Goal: Task Accomplishment & Management: Manage account settings

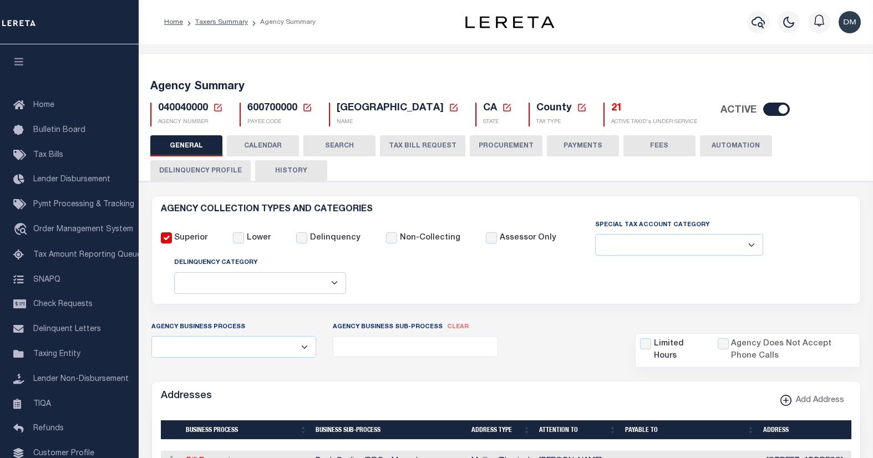
select select
click at [217, 108] on icon at bounding box center [218, 108] width 8 height 8
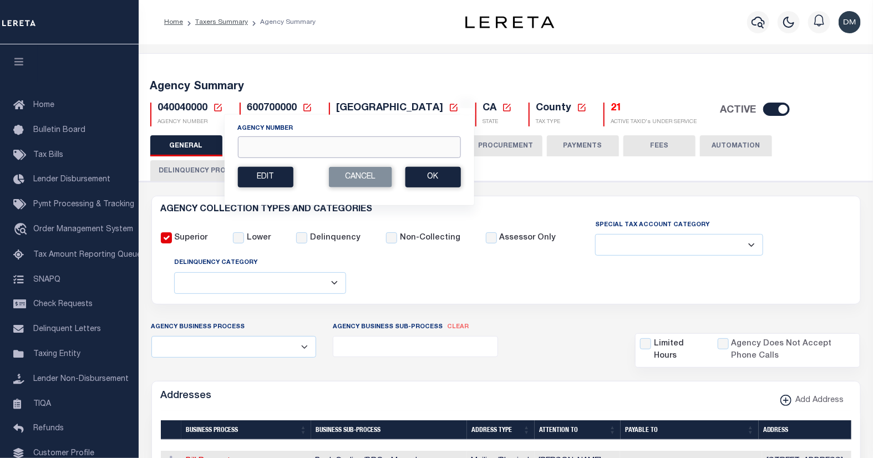
click at [284, 147] on input "Agency Number" at bounding box center [348, 147] width 223 height 22
type input "090550000"
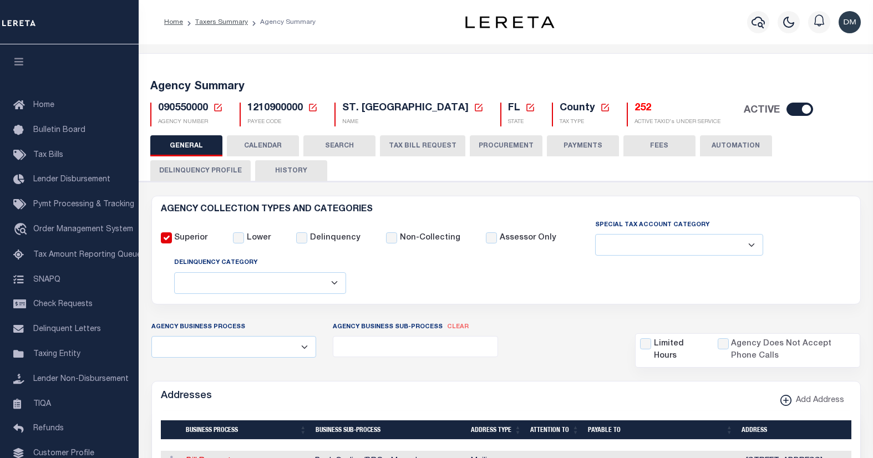
select select
click at [634, 109] on h5 "252" at bounding box center [677, 109] width 86 height 12
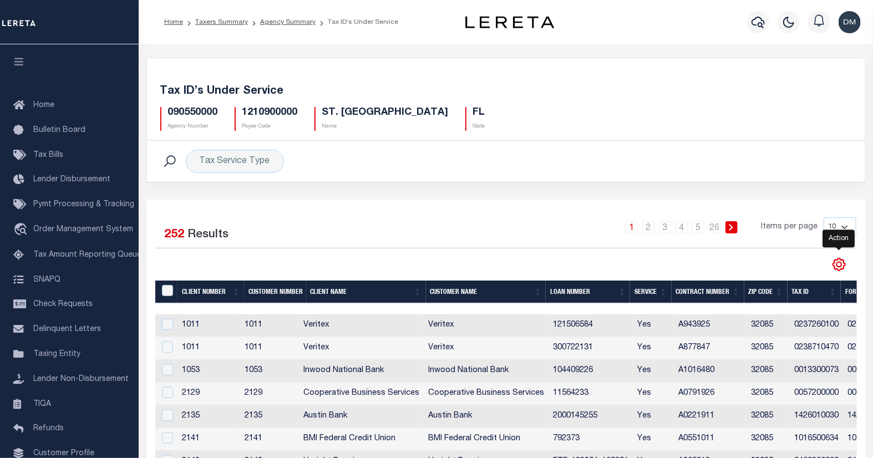
click at [840, 267] on icon "" at bounding box center [838, 264] width 5 height 5
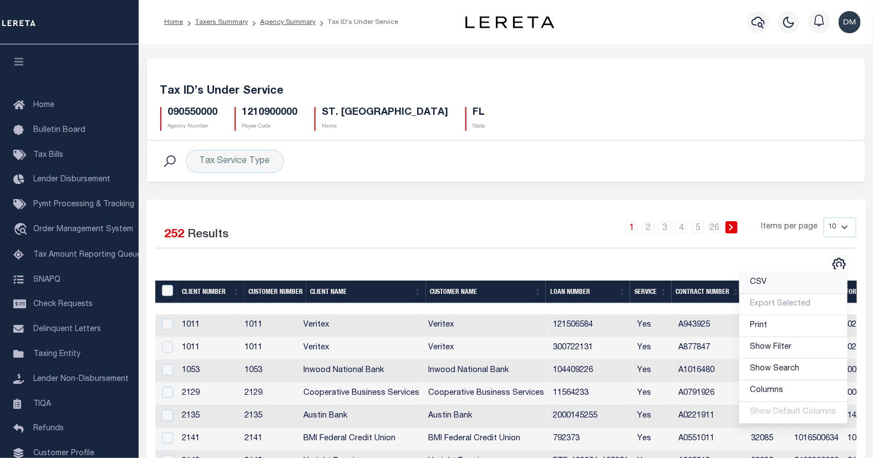
click at [761, 283] on span "CSV" at bounding box center [758, 282] width 17 height 8
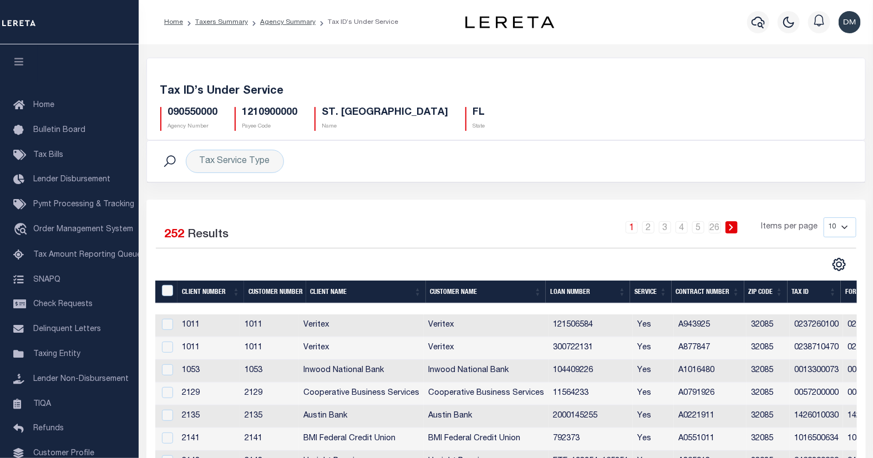
click at [516, 135] on div "Tax ID’s Under Service 090550000 Agency Number 1210900000 Payee Code ST. JOHNS …" at bounding box center [506, 106] width 718 height 68
click at [283, 26] on li "Agency Summary" at bounding box center [282, 22] width 68 height 10
